Goal: Find contact information: Find contact information

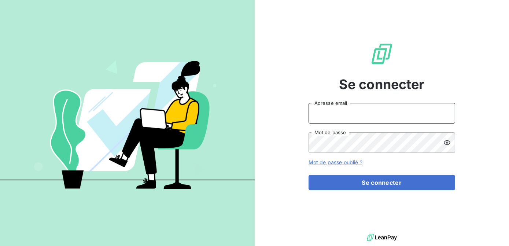
click at [352, 115] on input "Adresse email" at bounding box center [381, 113] width 146 height 21
type input "[EMAIL_ADDRESS][DOMAIN_NAME]"
click at [308, 175] on button "Se connecter" at bounding box center [381, 182] width 146 height 15
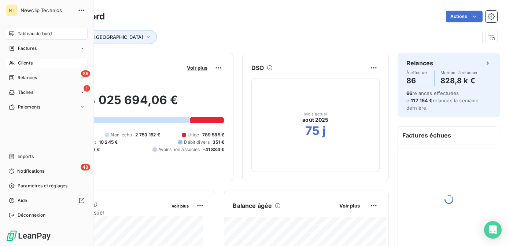
click at [16, 64] on div "Clients" at bounding box center [47, 63] width 82 height 12
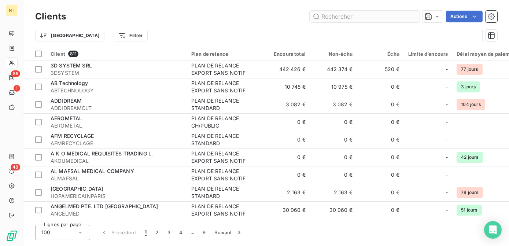
click at [339, 15] on input "text" at bounding box center [364, 17] width 110 height 12
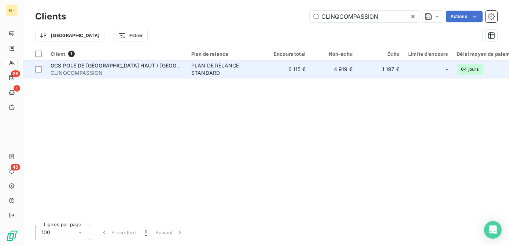
type input "CLINQCOMPASSION"
click at [183, 75] on td "GCS POLE DE [GEOGRAPHIC_DATA] HAUT / LANGRES CLINQCOMPASSION" at bounding box center [116, 69] width 141 height 18
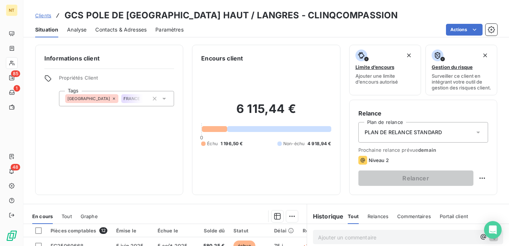
click at [114, 31] on span "Contacts & Adresses" at bounding box center [120, 29] width 51 height 7
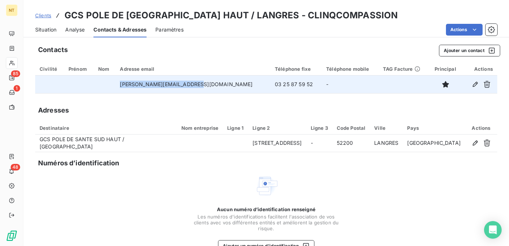
drag, startPoint x: 135, startPoint y: 84, endPoint x: 203, endPoint y: 85, distance: 67.4
click at [203, 85] on td "[PERSON_NAME][EMAIL_ADDRESS][DOMAIN_NAME]" at bounding box center [192, 84] width 155 height 18
drag, startPoint x: 203, startPoint y: 85, endPoint x: 184, endPoint y: 85, distance: 19.0
copy td "[PERSON_NAME][EMAIL_ADDRESS][DOMAIN_NAME]"
click at [166, 83] on td "[PERSON_NAME][EMAIL_ADDRESS][DOMAIN_NAME]" at bounding box center [192, 84] width 155 height 18
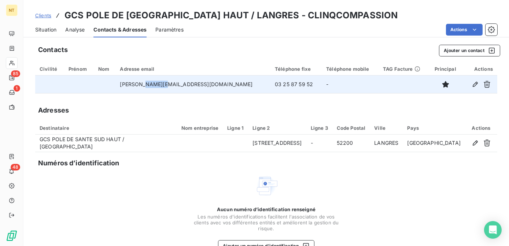
click at [166, 83] on td "[PERSON_NAME][EMAIL_ADDRESS][DOMAIN_NAME]" at bounding box center [192, 84] width 155 height 18
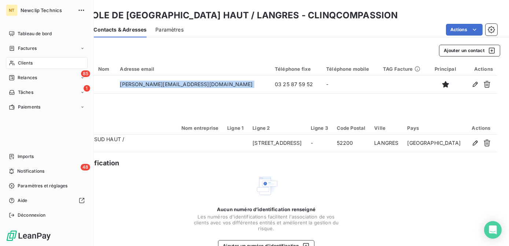
click at [30, 65] on span "Clients" at bounding box center [25, 63] width 15 height 7
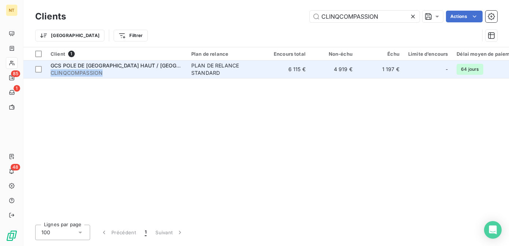
drag, startPoint x: 103, startPoint y: 72, endPoint x: 52, endPoint y: 74, distance: 50.5
click at [52, 74] on span "CLINQCOMPASSION" at bounding box center [117, 72] width 132 height 7
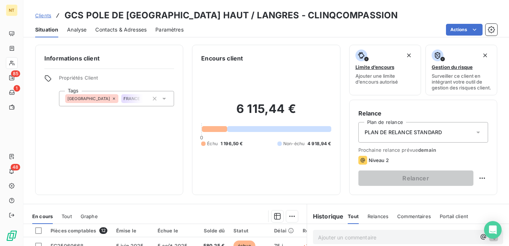
drag, startPoint x: 52, startPoint y: 74, endPoint x: 104, endPoint y: 39, distance: 62.3
click at [104, 39] on div "Clients GCS POLE DE SANTE SUD HAUT / LANGRES - CLINQCOMPASSION Situation Analys…" at bounding box center [265, 123] width 485 height 246
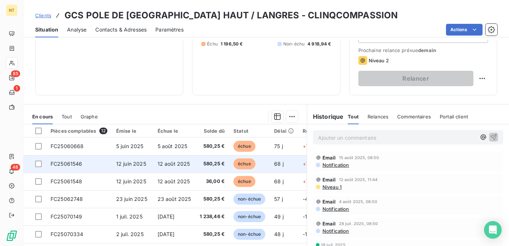
scroll to position [100, 0]
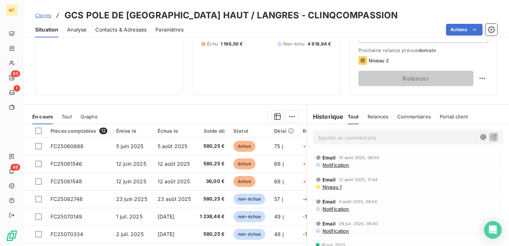
click at [352, 139] on p "Ajouter un commentaire ﻿" at bounding box center [397, 137] width 158 height 9
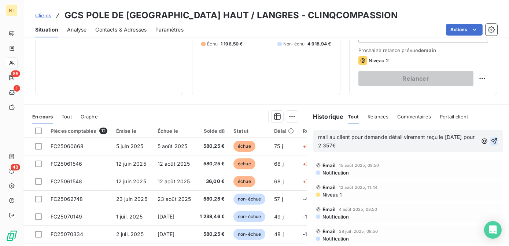
click at [490, 145] on icon "button" at bounding box center [493, 140] width 7 height 7
